Goal: Task Accomplishment & Management: Manage account settings

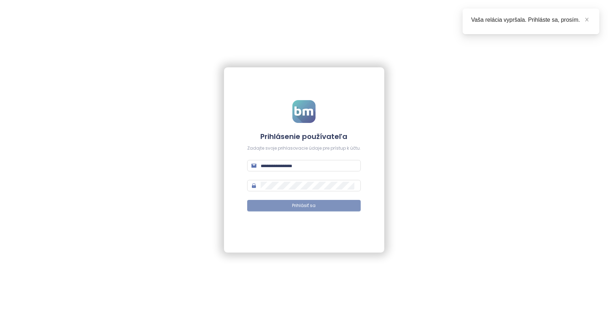
type input "**********"
click at [315, 205] on span "Prihlásiť sa" at bounding box center [305, 205] width 24 height 7
